Goal: Navigation & Orientation: Find specific page/section

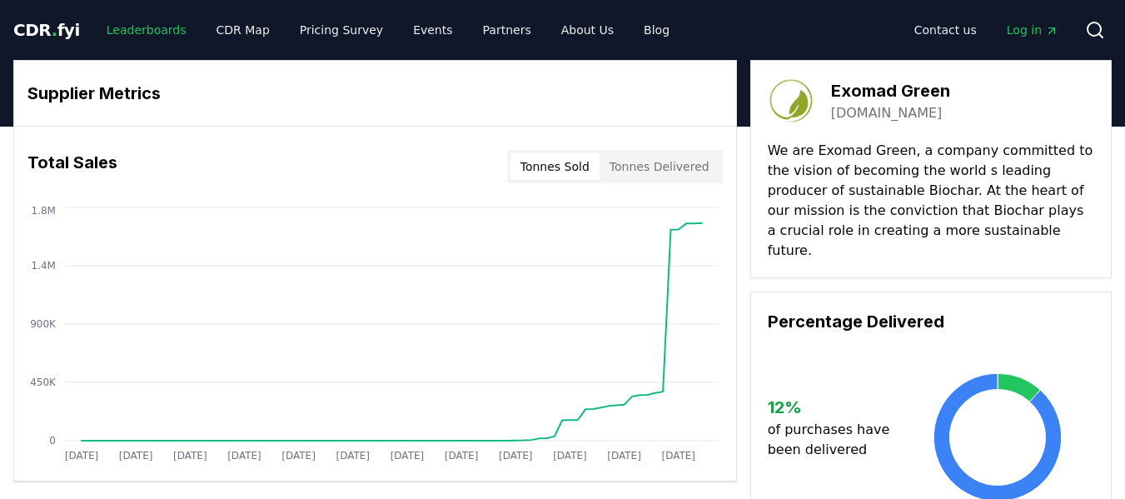
click at [155, 30] on link "Leaderboards" at bounding box center [146, 30] width 107 height 30
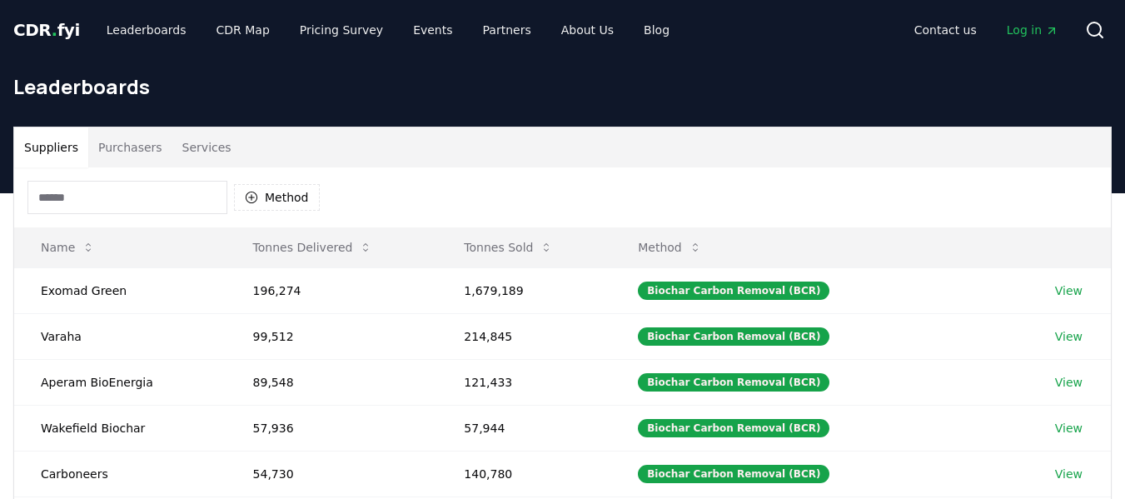
click at [135, 151] on button "Purchasers" at bounding box center [130, 147] width 84 height 40
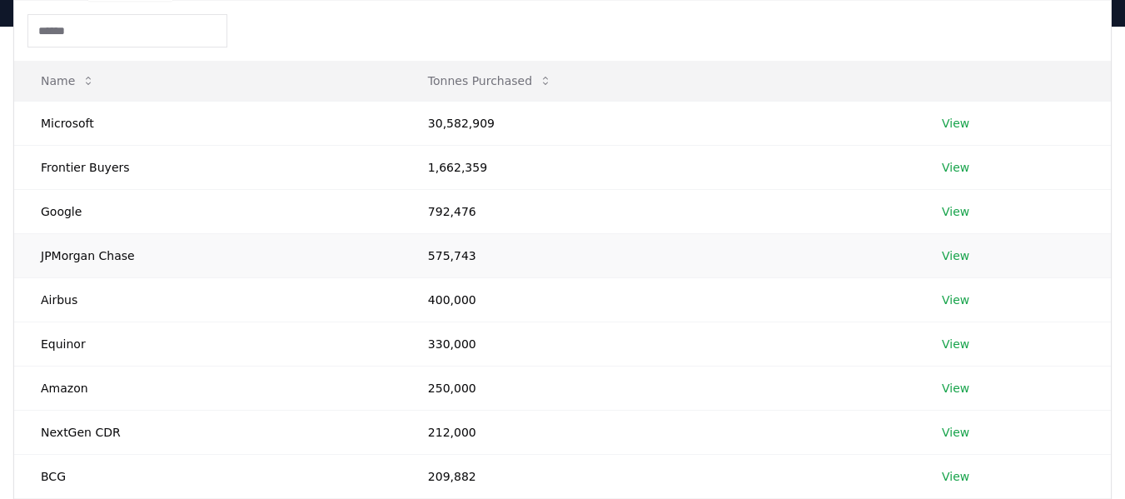
scroll to position [250, 0]
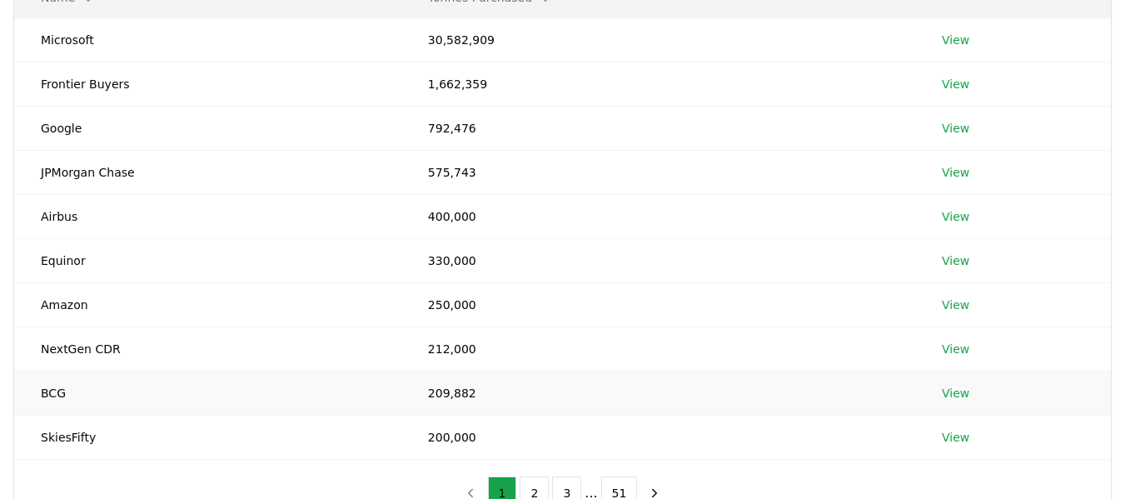
click at [942, 394] on link "View" at bounding box center [955, 393] width 27 height 17
